Goal: Find specific page/section: Find specific page/section

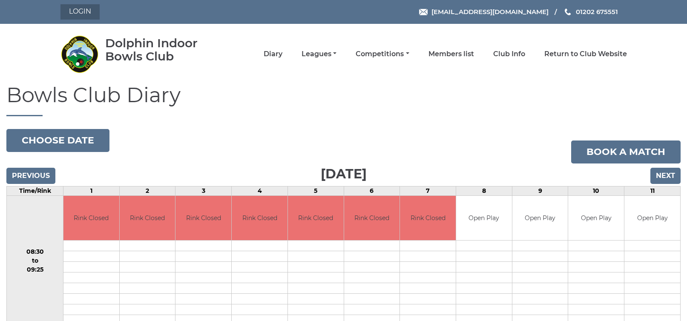
click at [85, 11] on link "Login" at bounding box center [79, 11] width 39 height 15
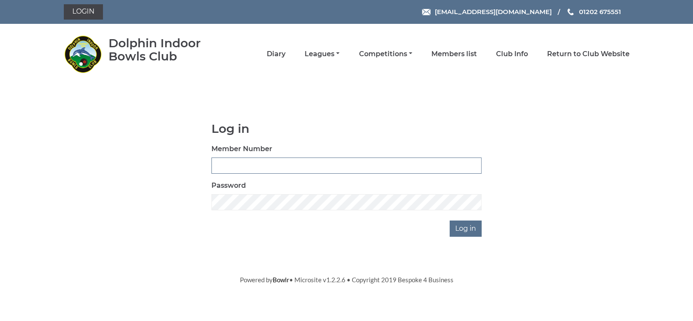
click at [238, 160] on input "Member Number" at bounding box center [347, 166] width 270 height 16
type input "3360"
click at [466, 230] on input "Log in" at bounding box center [466, 229] width 32 height 16
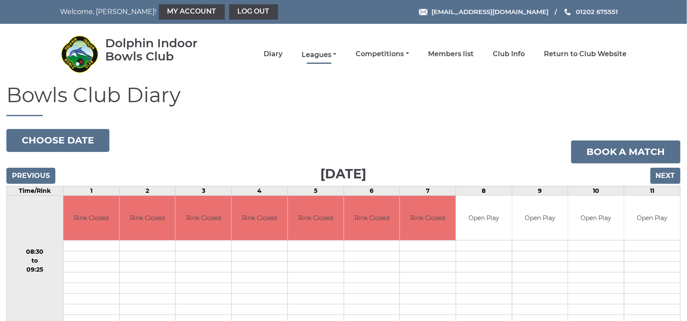
click at [328, 52] on link "Leagues" at bounding box center [318, 54] width 35 height 9
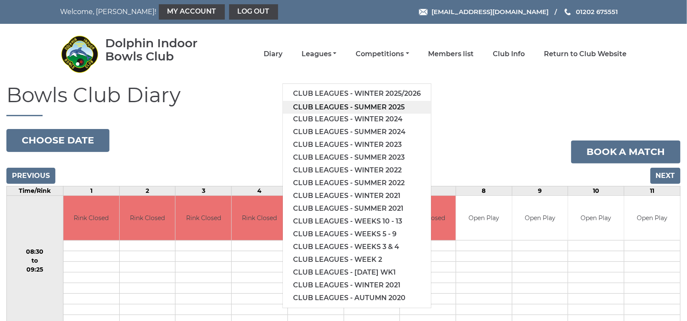
click at [342, 103] on link "Club leagues - Summer 2025" at bounding box center [357, 107] width 148 height 13
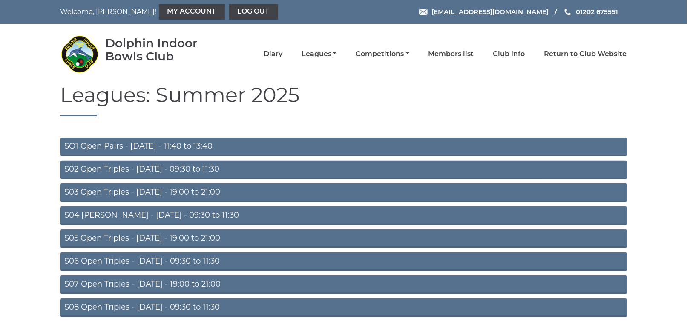
click at [203, 168] on link "S02 Open Triples - Tuesday - 09:30 to 11:30" at bounding box center [343, 169] width 566 height 19
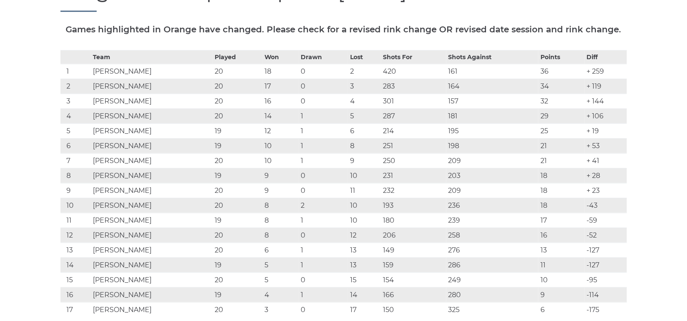
scroll to position [152, 0]
